Goal: Information Seeking & Learning: Learn about a topic

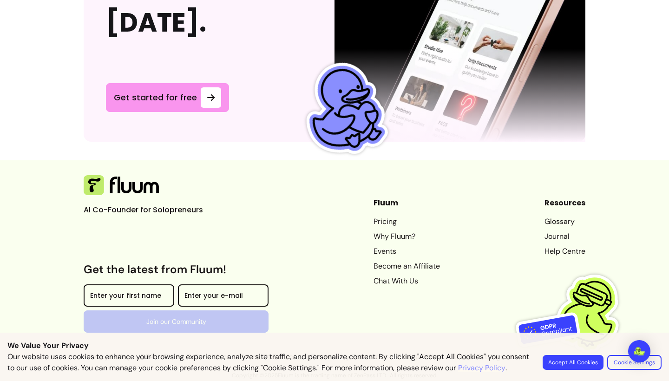
scroll to position [2525, 0]
click at [557, 238] on link "Journal" at bounding box center [565, 236] width 41 height 11
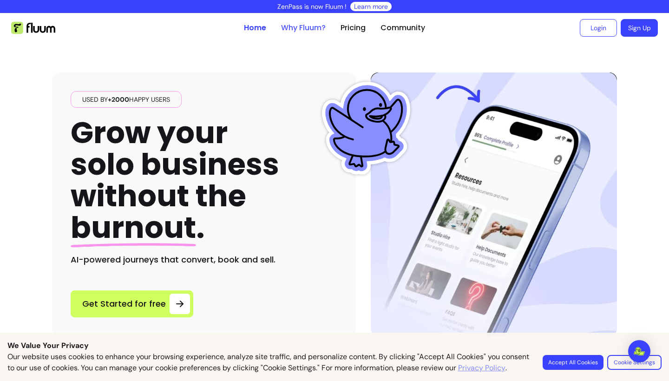
scroll to position [0, 0]
click at [307, 24] on link "Why Fluum?" at bounding box center [303, 27] width 45 height 11
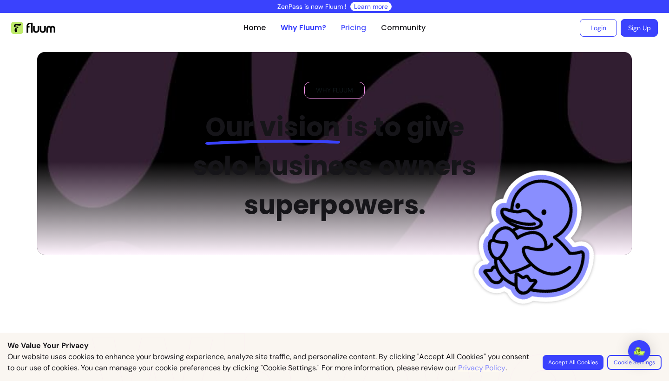
click at [345, 27] on link "Pricing" at bounding box center [353, 27] width 25 height 11
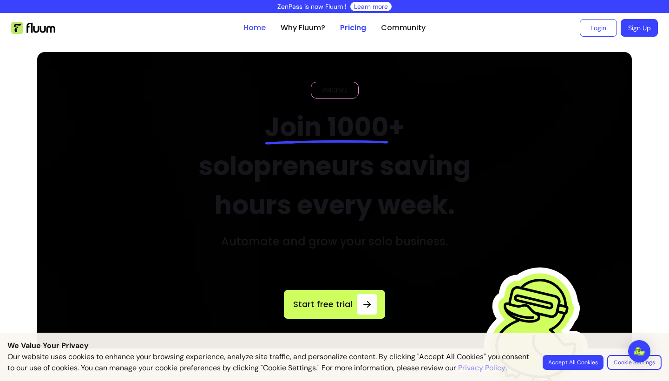
click at [250, 27] on link "Home" at bounding box center [254, 27] width 22 height 11
